Goal: Transaction & Acquisition: Book appointment/travel/reservation

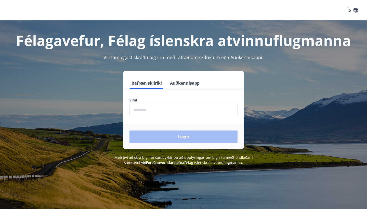
click at [161, 113] on input "phone" at bounding box center [183, 110] width 108 height 12
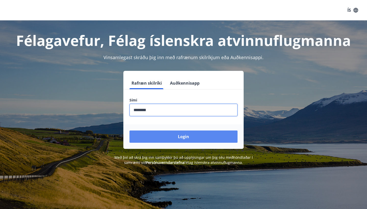
type input "********"
click at [178, 133] on button "Login" at bounding box center [183, 136] width 108 height 12
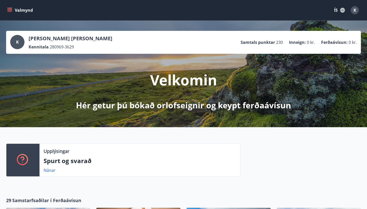
click at [10, 8] on icon "menu" at bounding box center [10, 8] width 6 height 1
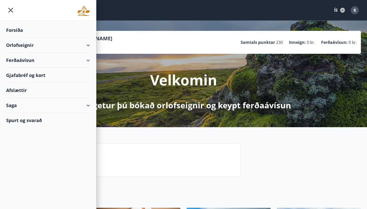
click at [52, 47] on div "Orlofseignir" at bounding box center [48, 45] width 84 height 15
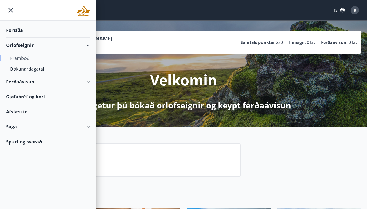
click at [24, 58] on div "Framboð" at bounding box center [48, 58] width 76 height 11
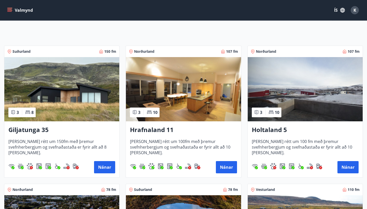
scroll to position [65, 0]
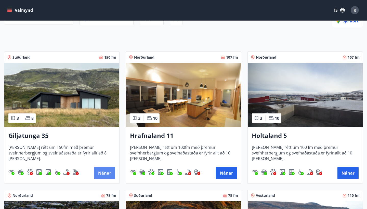
click at [105, 172] on button "Nánar" at bounding box center [104, 173] width 21 height 12
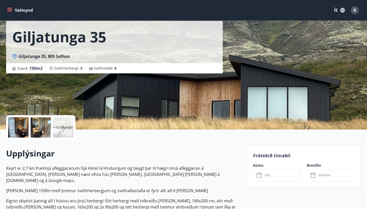
scroll to position [28, 0]
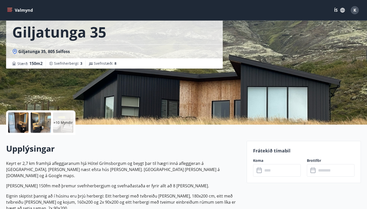
click at [64, 121] on p "+10 Myndir" at bounding box center [62, 122] width 19 height 5
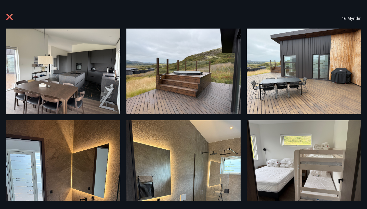
click at [62, 72] on img at bounding box center [63, 72] width 114 height 86
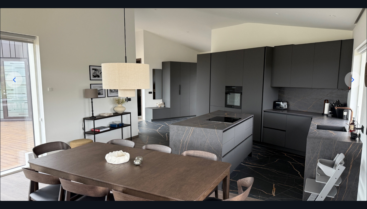
scroll to position [53, 0]
click at [350, 77] on icon at bounding box center [352, 79] width 8 height 8
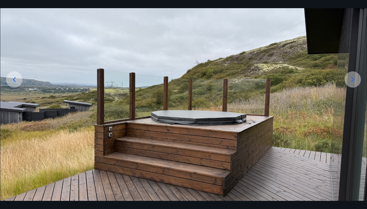
click at [350, 77] on icon at bounding box center [352, 79] width 8 height 8
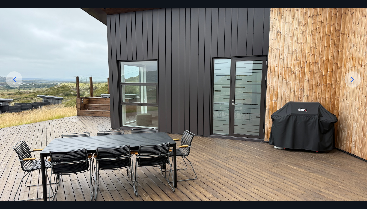
click at [350, 77] on icon at bounding box center [352, 79] width 8 height 8
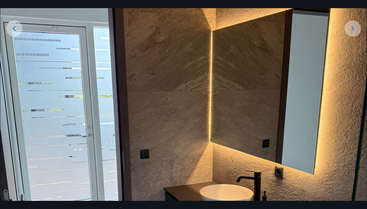
scroll to position [103, 0]
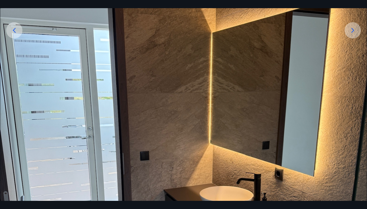
click at [350, 31] on icon at bounding box center [352, 30] width 8 height 8
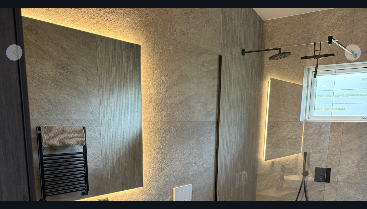
scroll to position [54, 0]
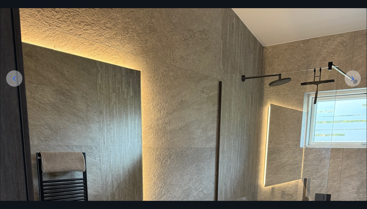
click at [351, 77] on icon at bounding box center [352, 78] width 8 height 8
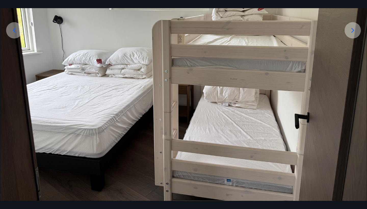
scroll to position [103, 0]
click at [352, 30] on icon at bounding box center [352, 30] width 8 height 8
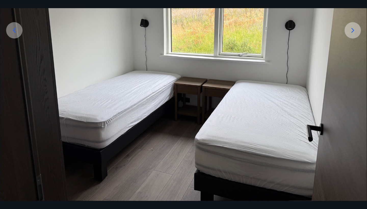
click at [352, 30] on icon at bounding box center [352, 30] width 8 height 8
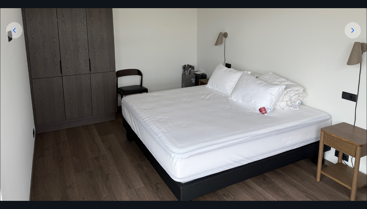
click at [352, 30] on icon at bounding box center [352, 30] width 8 height 8
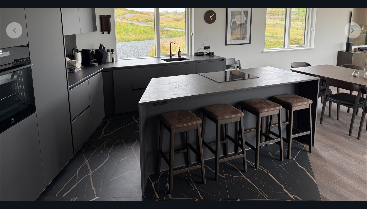
click at [352, 30] on icon at bounding box center [352, 30] width 8 height 8
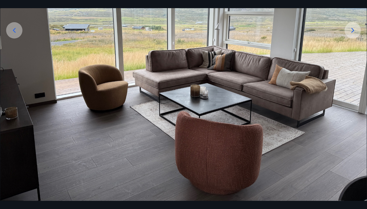
click at [352, 30] on icon at bounding box center [352, 30] width 8 height 8
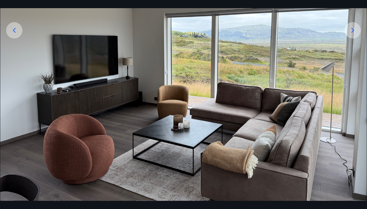
click at [352, 30] on icon at bounding box center [352, 30] width 8 height 8
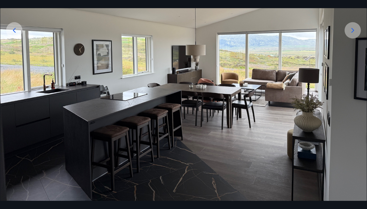
click at [352, 30] on icon at bounding box center [352, 30] width 8 height 8
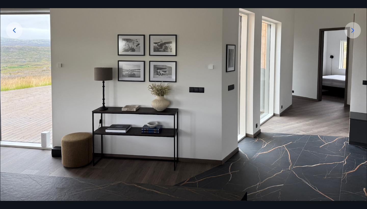
click at [352, 30] on icon at bounding box center [352, 30] width 8 height 8
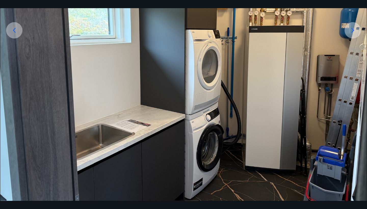
click at [352, 30] on icon at bounding box center [352, 30] width 8 height 8
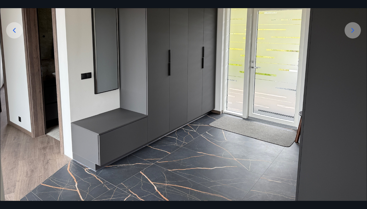
click at [352, 30] on icon at bounding box center [352, 30] width 8 height 8
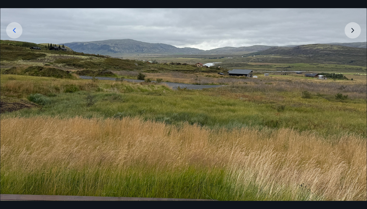
click at [352, 30] on img at bounding box center [183, 63] width 366 height 275
